Goal: Task Accomplishment & Management: Use online tool/utility

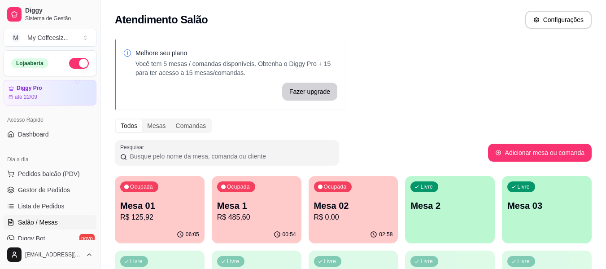
click at [44, 217] on link "Salão / Mesas" at bounding box center [50, 222] width 93 height 14
click at [453, 200] on p "Mesa 2" at bounding box center [450, 206] width 77 height 12
click at [451, 199] on p "Mesa 2" at bounding box center [450, 205] width 79 height 13
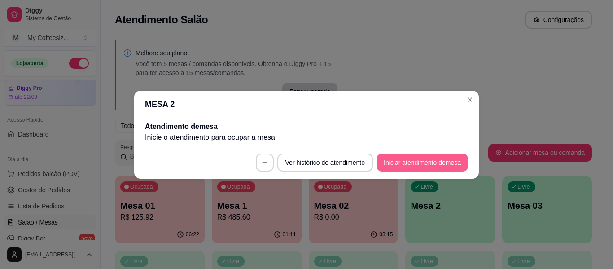
click at [412, 162] on button "Iniciar atendimento de mesa" at bounding box center [423, 162] width 92 height 18
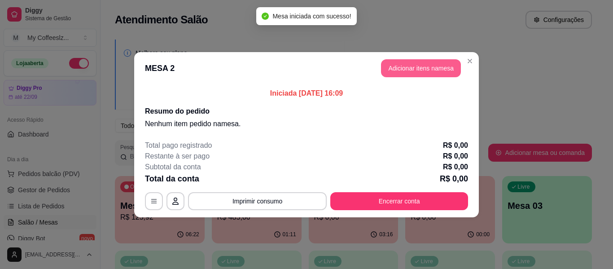
click at [434, 64] on button "Adicionar itens na mesa" at bounding box center [421, 68] width 80 height 18
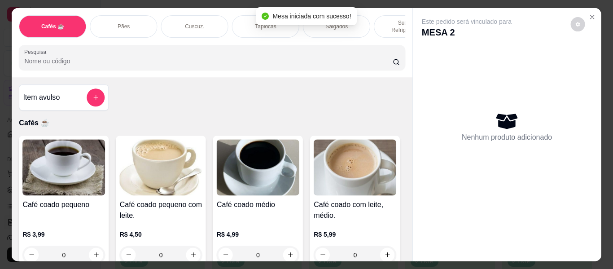
click at [422, 66] on div "Nenhum produto adicionado" at bounding box center [507, 127] width 170 height 176
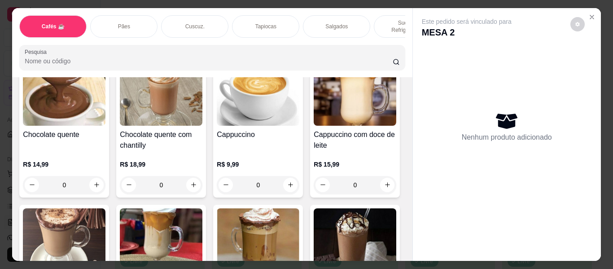
click at [206, 16] on div "Cuscuz." at bounding box center [194, 26] width 67 height 22
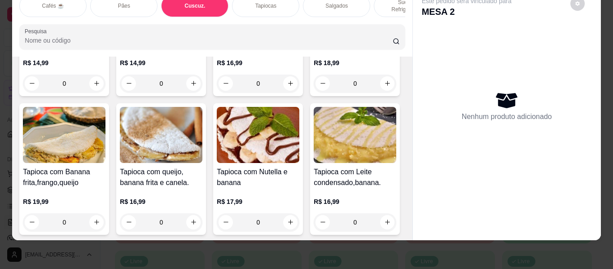
scroll to position [2464, 0]
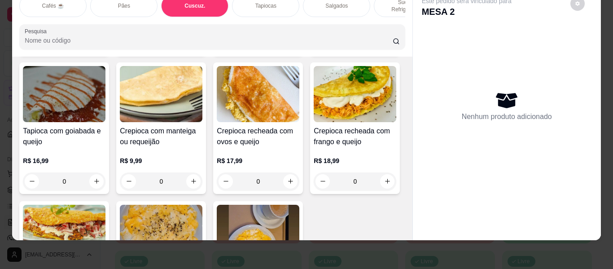
type input "1"
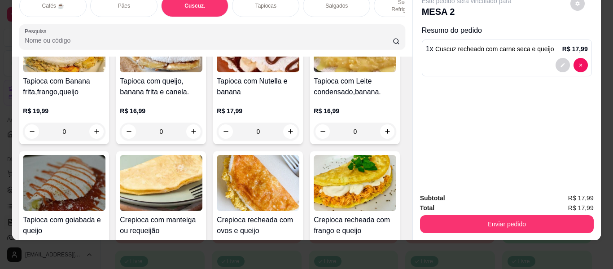
scroll to position [2329, 0]
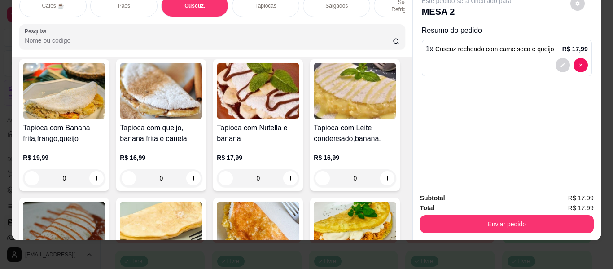
click at [381, 2] on div "Sucos e Refrigerantes" at bounding box center [407, 6] width 67 height 22
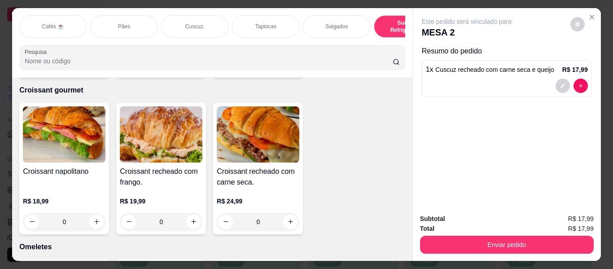
scroll to position [4770, 0]
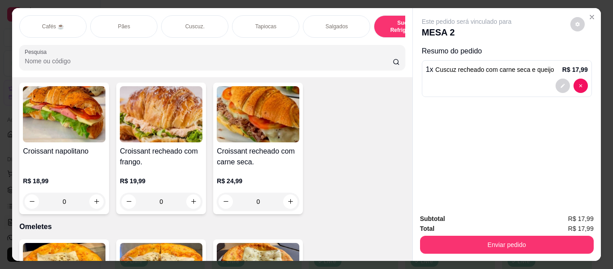
type input "1"
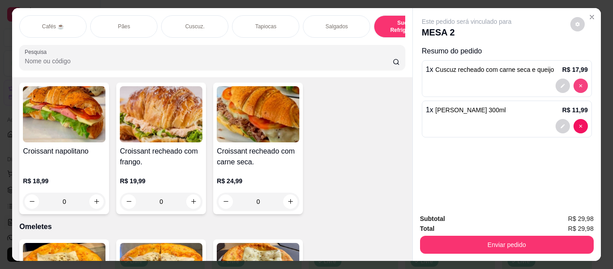
type input "0"
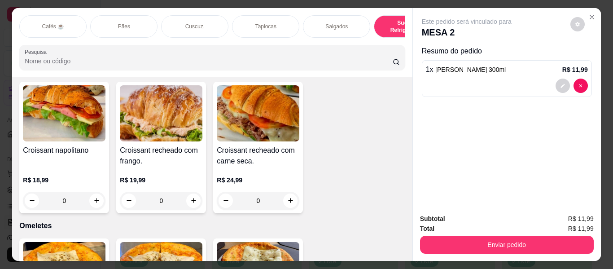
scroll to position [4769, 0]
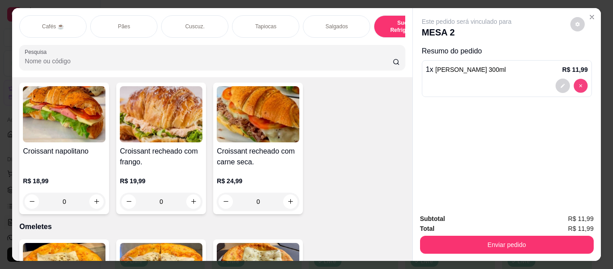
type input "0"
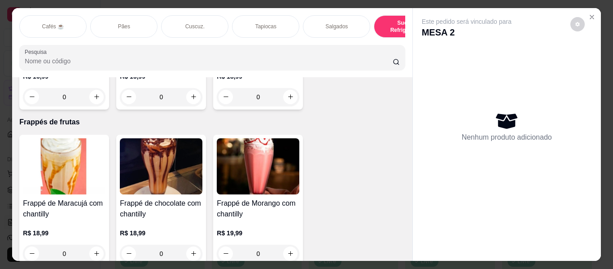
scroll to position [4545, 0]
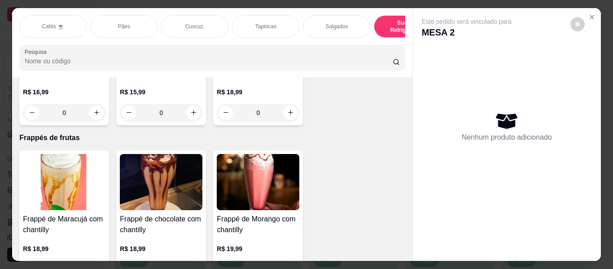
type input "1"
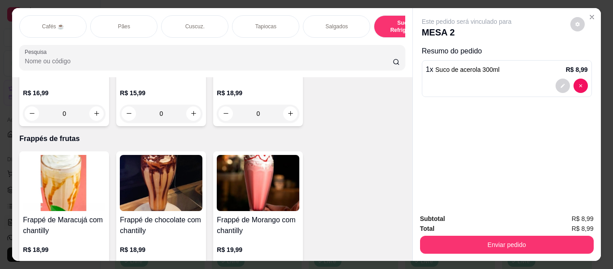
click at [250, 18] on div "Tapiocas" at bounding box center [265, 26] width 67 height 22
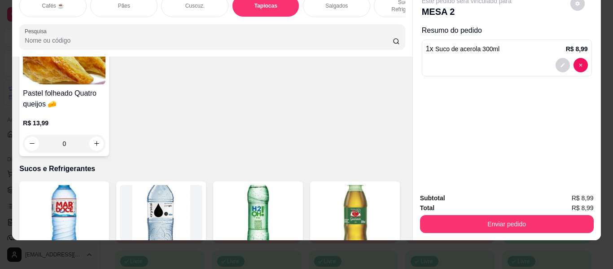
scroll to position [3032, 0]
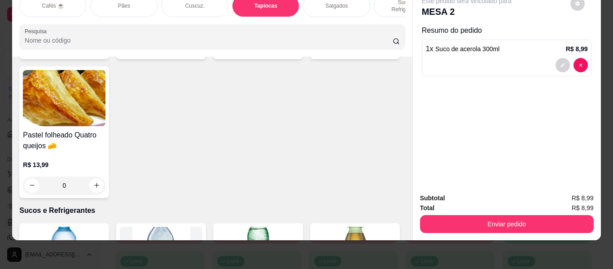
type input "1"
